Goal: Information Seeking & Learning: Learn about a topic

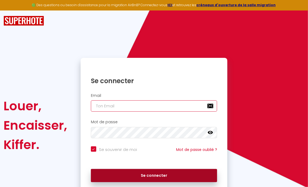
type input "[EMAIL_ADDRESS][DOMAIN_NAME]"
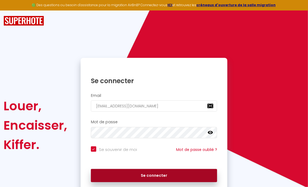
click at [167, 180] on button "Se connecter" at bounding box center [154, 175] width 126 height 13
checkbox input "true"
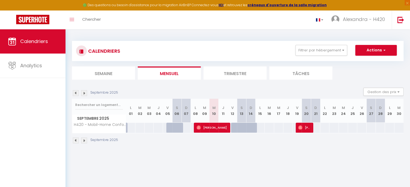
click at [86, 94] on img at bounding box center [84, 93] width 6 height 6
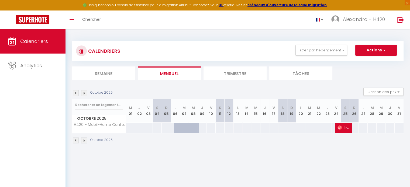
click at [77, 92] on img at bounding box center [76, 93] width 6 height 6
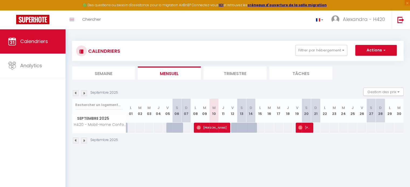
drag, startPoint x: 362, startPoint y: 43, endPoint x: 364, endPoint y: 48, distance: 5.8
click at [308, 48] on div "CALENDRIERS Filtrer par hébergement Tous H420 - Mobil-Home Confort 6 pers - Cam…" at bounding box center [238, 51] width 332 height 20
click at [308, 48] on button "Actions" at bounding box center [376, 50] width 42 height 11
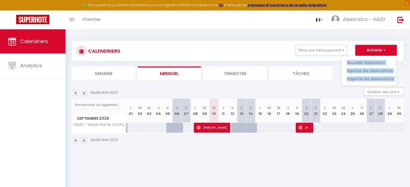
click at [308, 48] on button "Actions" at bounding box center [376, 50] width 42 height 11
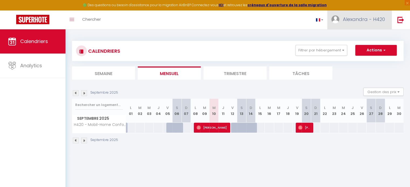
click at [308, 15] on link "Alexandra - H420" at bounding box center [359, 20] width 64 height 19
click at [144, 5] on div "🟢 Des questions ou besoin d'assistance pour la migration AirBnB? Connectez-vous…" at bounding box center [205, 5] width 410 height 11
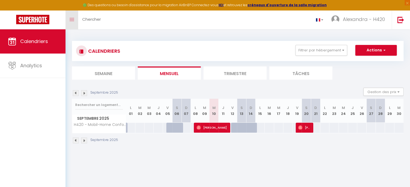
click at [74, 18] on link "Toggle menubar" at bounding box center [72, 20] width 13 height 19
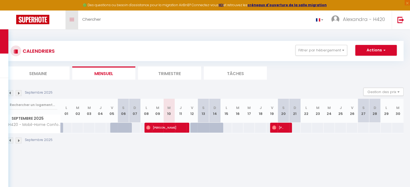
click at [74, 18] on link "Toggle menubar" at bounding box center [72, 20] width 13 height 19
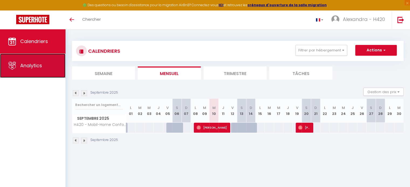
click at [45, 58] on link "Analytics" at bounding box center [33, 66] width 66 height 24
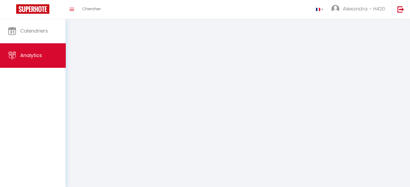
select select "2025"
select select "9"
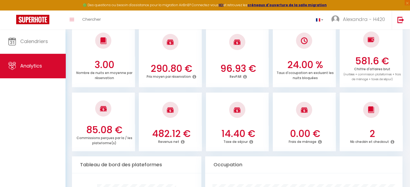
scroll to position [161, 0]
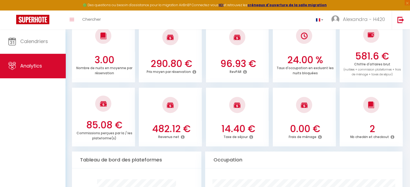
click at [308, 73] on span "(nuitées + commission plateformes + frais de ménage + taxes de séjour)" at bounding box center [371, 72] width 57 height 9
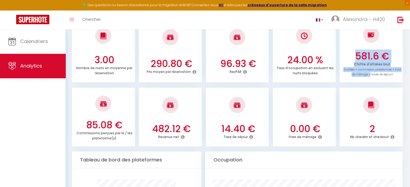
drag, startPoint x: 368, startPoint y: 73, endPoint x: 362, endPoint y: 56, distance: 18.3
click at [308, 56] on div "581.6 € Chiffre d'affaires brut (nuitées + commission plateformes + frais de mé…" at bounding box center [371, 67] width 63 height 32
click at [308, 56] on h3 "581.6 €" at bounding box center [372, 56] width 58 height 11
drag, startPoint x: 362, startPoint y: 56, endPoint x: 370, endPoint y: 71, distance: 17.1
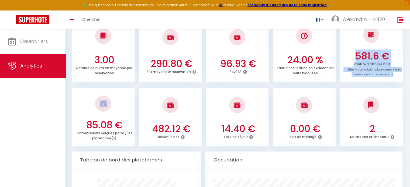
click at [308, 71] on div "581.6 € Chiffre d'affaires brut (nuitées + commission plateformes + frais de mé…" at bounding box center [371, 67] width 63 height 32
click at [308, 71] on span "(nuitées + commission plateformes + frais de ménage + taxes de séjour)" at bounding box center [371, 72] width 57 height 9
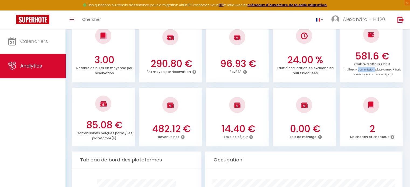
click at [308, 71] on span "(nuitées + commission plateformes + frais de ménage + taxes de séjour)" at bounding box center [371, 72] width 57 height 9
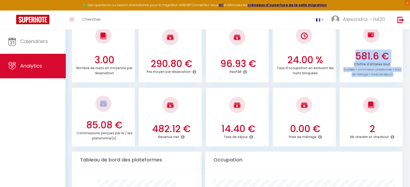
drag, startPoint x: 370, startPoint y: 71, endPoint x: 369, endPoint y: 54, distance: 16.7
click at [308, 54] on div "581.6 € Chiffre d'affaires brut (nuitées + commission plateformes + frais de mé…" at bounding box center [371, 67] width 63 height 32
click at [308, 54] on h3 "581.6 €" at bounding box center [372, 56] width 58 height 11
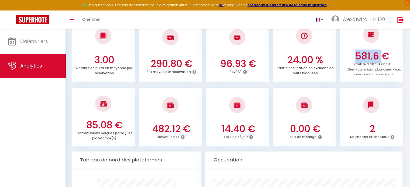
click at [308, 54] on h3 "581.6 €" at bounding box center [372, 56] width 58 height 11
drag, startPoint x: 369, startPoint y: 54, endPoint x: 311, endPoint y: 70, distance: 60.7
click at [308, 70] on ul "3.00 Nombre de nuits en moyenne par réservation 290.80 € Prix moyen par réserva…" at bounding box center [238, 50] width 332 height 65
click at [308, 70] on p "Taux d'occupation en excluant les nuits bloquées" at bounding box center [305, 70] width 57 height 11
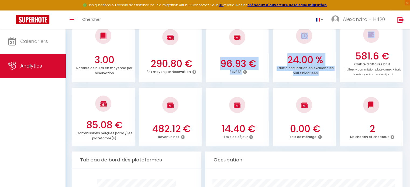
drag, startPoint x: 311, startPoint y: 70, endPoint x: 247, endPoint y: 62, distance: 64.4
click at [247, 62] on ul "3.00 Nombre de nuits en moyenne par réservation 290.80 € Prix moyen par réserva…" at bounding box center [238, 50] width 332 height 65
click at [247, 62] on h3 "96.93 €" at bounding box center [238, 63] width 58 height 11
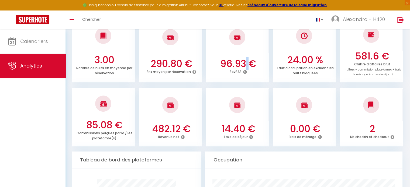
click at [247, 62] on h3 "96.93 €" at bounding box center [238, 63] width 58 height 11
drag, startPoint x: 247, startPoint y: 62, endPoint x: 229, endPoint y: 66, distance: 17.9
click at [229, 66] on h3 "96.93 €" at bounding box center [238, 63] width 58 height 11
click at [109, 135] on p "Commissions perçues par la / les plateforme(s)" at bounding box center [105, 135] width 56 height 11
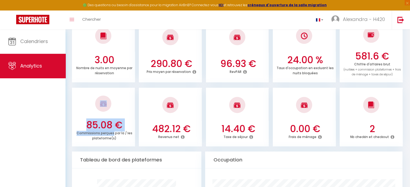
drag, startPoint x: 109, startPoint y: 135, endPoint x: 100, endPoint y: 118, distance: 19.0
click at [100, 118] on li "85.08 € Commissions perçues par la / les plateforme(s)" at bounding box center [103, 117] width 63 height 59
click at [100, 118] on div at bounding box center [103, 104] width 63 height 32
drag, startPoint x: 100, startPoint y: 118, endPoint x: 115, endPoint y: 133, distance: 21.2
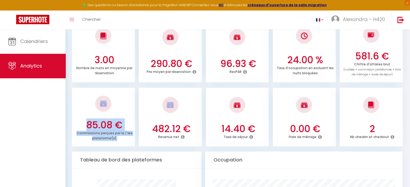
click at [115, 133] on li "85.08 € Commissions perçues par la / les plateforme(s)" at bounding box center [103, 117] width 63 height 59
click at [115, 133] on p "Commissions perçues par la / les plateforme(s)" at bounding box center [105, 135] width 56 height 11
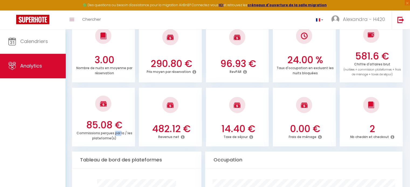
click at [115, 133] on p "Commissions perçues par la / les plateforme(s)" at bounding box center [105, 135] width 56 height 11
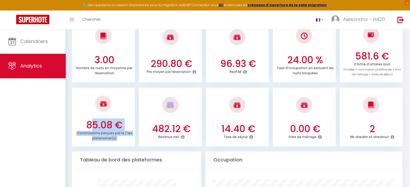
drag, startPoint x: 115, startPoint y: 133, endPoint x: 110, endPoint y: 119, distance: 14.4
click at [110, 120] on div "85.08 € Commissions perçues par la / les plateforme(s)" at bounding box center [103, 133] width 63 height 27
click at [110, 120] on h3 "85.08 €" at bounding box center [104, 125] width 58 height 11
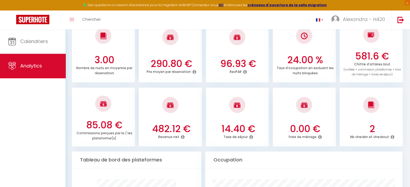
click at [110, 120] on h3 "85.08 €" at bounding box center [104, 125] width 58 height 11
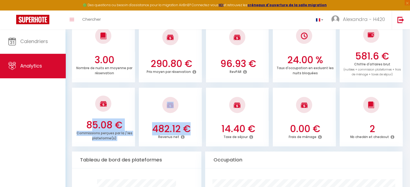
drag, startPoint x: 110, startPoint y: 119, endPoint x: 176, endPoint y: 132, distance: 67.8
click at [176, 132] on ul "85.08 € Commissions perçues par la / les plateforme(s) 482.12 € Revenus net 14.…" at bounding box center [238, 117] width 332 height 60
click at [176, 132] on h3 "482.12 €" at bounding box center [171, 128] width 58 height 11
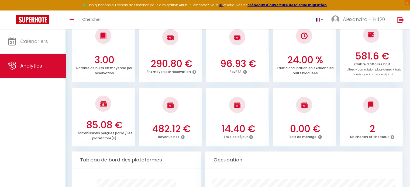
click at [174, 67] on h3 "290.80 €" at bounding box center [171, 63] width 58 height 11
drag, startPoint x: 174, startPoint y: 67, endPoint x: 177, endPoint y: 72, distance: 5.8
click at [177, 72] on div "290.80 € Prix moyen par réservation" at bounding box center [170, 69] width 63 height 22
click at [177, 72] on p "Prix moyen par réservation" at bounding box center [168, 71] width 44 height 6
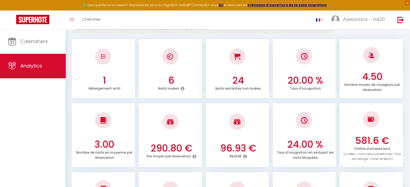
scroll to position [78, 0]
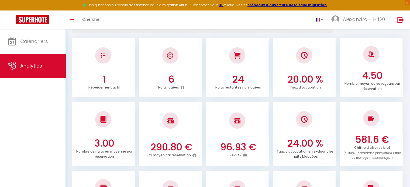
click at [308, 79] on h3 "4.50" at bounding box center [372, 75] width 58 height 11
drag, startPoint x: 366, startPoint y: 79, endPoint x: 367, endPoint y: 85, distance: 6.2
click at [308, 85] on div "4.50 Nombre moyen de voyageurs par réservation" at bounding box center [371, 83] width 63 height 27
click at [308, 85] on p "Nombre moyen de voyageurs par réservation" at bounding box center [372, 85] width 56 height 11
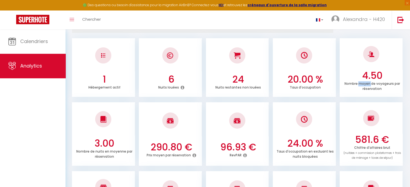
click at [308, 85] on p "Nombre moyen de voyageurs par réservation" at bounding box center [372, 85] width 56 height 11
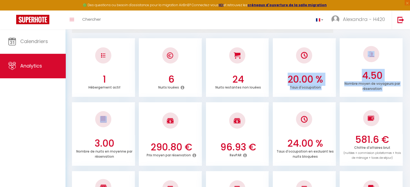
drag, startPoint x: 367, startPoint y: 85, endPoint x: 303, endPoint y: 76, distance: 64.0
click at [303, 76] on ul "1 Hébergement actif 6 Nuits louées 24 Nuits restantes non louées 20.00 % Taux d…" at bounding box center [238, 67] width 332 height 60
click at [303, 76] on h3 "20.00 %" at bounding box center [305, 79] width 58 height 11
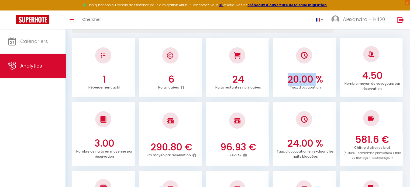
click at [303, 76] on h3 "20.00 %" at bounding box center [305, 79] width 58 height 11
drag, startPoint x: 303, startPoint y: 76, endPoint x: 241, endPoint y: 81, distance: 62.5
click at [241, 81] on ul "1 Hébergement actif 6 Nuits louées 24 Nuits restantes non louées 20.00 % Taux d…" at bounding box center [238, 67] width 332 height 60
click at [241, 81] on h3 "24" at bounding box center [238, 79] width 58 height 11
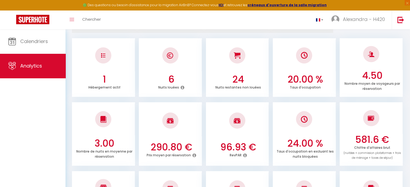
click at [241, 81] on h3 "24" at bounding box center [238, 79] width 58 height 11
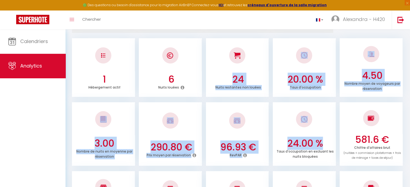
drag, startPoint x: 241, startPoint y: 81, endPoint x: 304, endPoint y: 146, distance: 90.4
click at [304, 146] on div "1 Hébergement actif 6 Nuits louées 24 Nuits restantes non louées 20.00 % Taux d…" at bounding box center [238, 133] width 332 height 193
click at [304, 146] on h3 "24.00 %" at bounding box center [305, 143] width 58 height 11
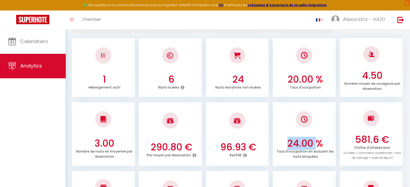
click at [304, 146] on h3 "24.00 %" at bounding box center [305, 143] width 58 height 11
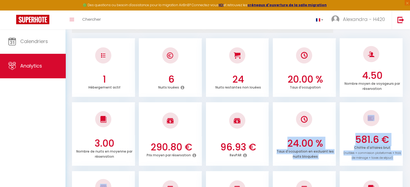
drag, startPoint x: 304, startPoint y: 146, endPoint x: 356, endPoint y: 153, distance: 53.3
click at [308, 153] on ul "3.00 Nombre de nuits en moyenne par réservation 290.80 € Prix moyen par réserva…" at bounding box center [238, 133] width 332 height 65
click at [308, 153] on span "(nuitées + commission plateformes + frais de ménage + taxes de séjour)" at bounding box center [371, 155] width 57 height 9
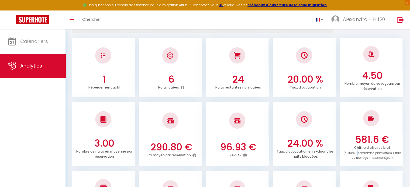
click at [308, 153] on span "(nuitées + commission plateformes + frais de ménage + taxes de séjour)" at bounding box center [371, 155] width 57 height 9
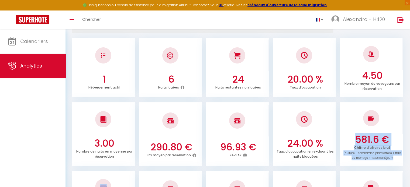
drag, startPoint x: 356, startPoint y: 153, endPoint x: 364, endPoint y: 139, distance: 16.2
click at [308, 139] on div "581.6 € Chiffre d'affaires brut (nuitées + commission plateformes + frais de mé…" at bounding box center [371, 150] width 63 height 32
click at [308, 139] on h3 "581.6 €" at bounding box center [372, 139] width 58 height 11
drag, startPoint x: 364, startPoint y: 139, endPoint x: 382, endPoint y: 154, distance: 23.5
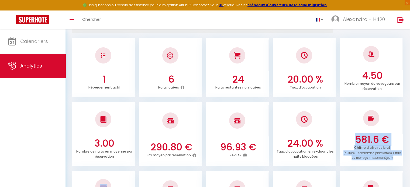
click at [308, 154] on div "581.6 € Chiffre d'affaires brut (nuitées + commission plateformes + frais de mé…" at bounding box center [371, 150] width 63 height 32
click at [308, 154] on span "(nuitées + commission plateformes + frais de ménage + taxes de séjour)" at bounding box center [371, 155] width 57 height 9
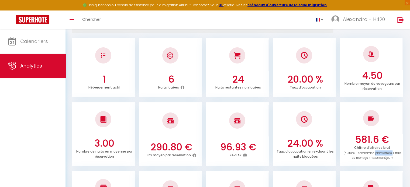
click at [308, 154] on span "(nuitées + commission plateformes + frais de ménage + taxes de séjour)" at bounding box center [371, 155] width 57 height 9
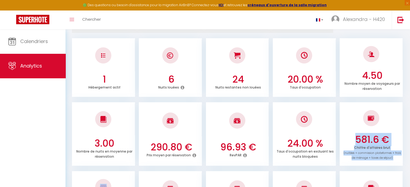
drag, startPoint x: 382, startPoint y: 154, endPoint x: 381, endPoint y: 138, distance: 16.5
click at [308, 138] on div "581.6 € Chiffre d'affaires brut (nuitées + commission plateformes + frais de mé…" at bounding box center [371, 150] width 63 height 32
click at [308, 138] on h3 "581.6 €" at bounding box center [372, 139] width 58 height 11
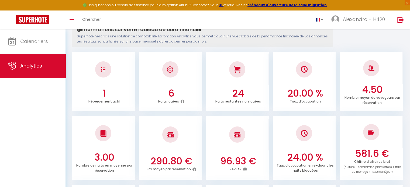
scroll to position [0, 0]
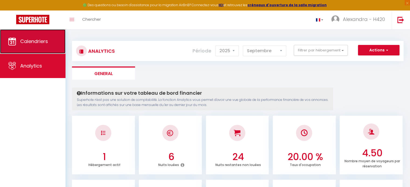
click at [45, 43] on span "Calendriers" at bounding box center [34, 41] width 28 height 7
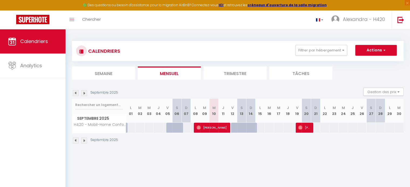
click at [265, 123] on div "60" at bounding box center [268, 128] width 9 height 10
click at [262, 126] on div "60" at bounding box center [259, 128] width 9 height 10
drag, startPoint x: 262, startPoint y: 126, endPoint x: 282, endPoint y: 126, distance: 20.2
click at [282, 126] on tr "H420 - Mobil-Home Confort 6 pers - Camping 5* 60 60 60 60 64 120 61 61 [PERSON_…" at bounding box center [238, 128] width 332 height 11
click at [308, 92] on button "Gestion des prix" at bounding box center [383, 92] width 40 height 8
